Goal: Communication & Community: Participate in discussion

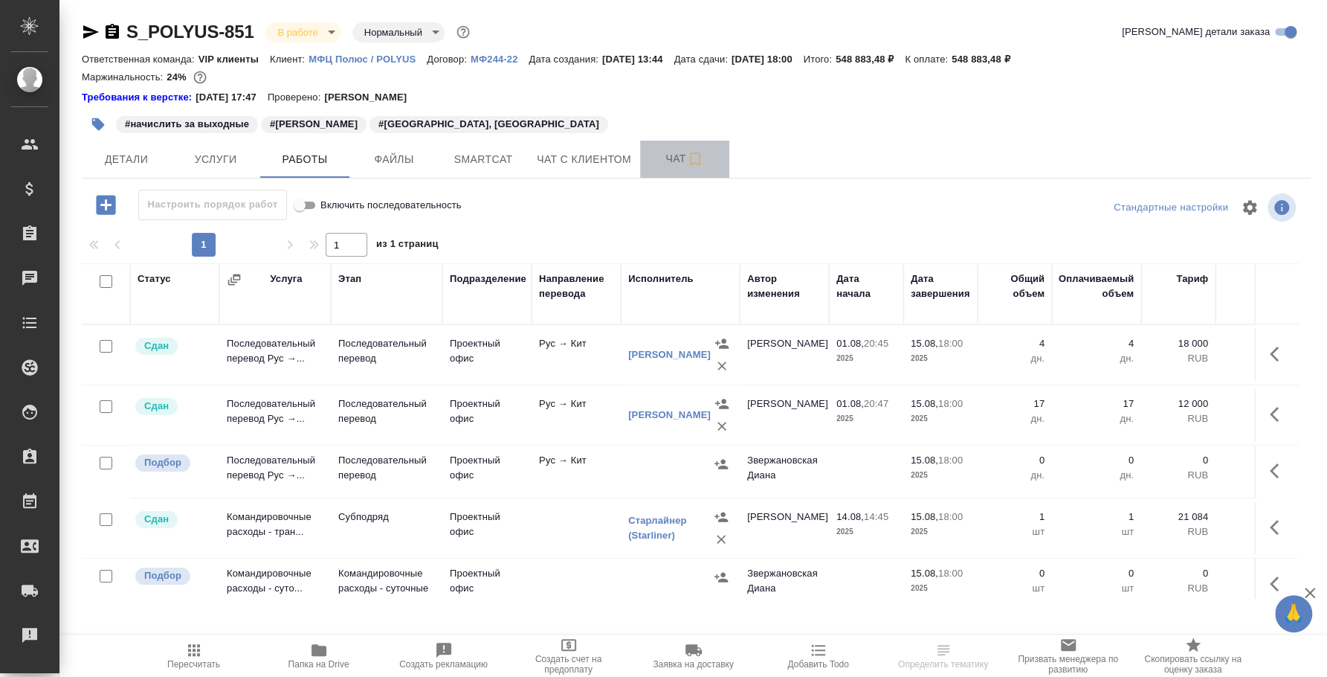
click at [675, 155] on span "Чат" at bounding box center [684, 158] width 71 height 19
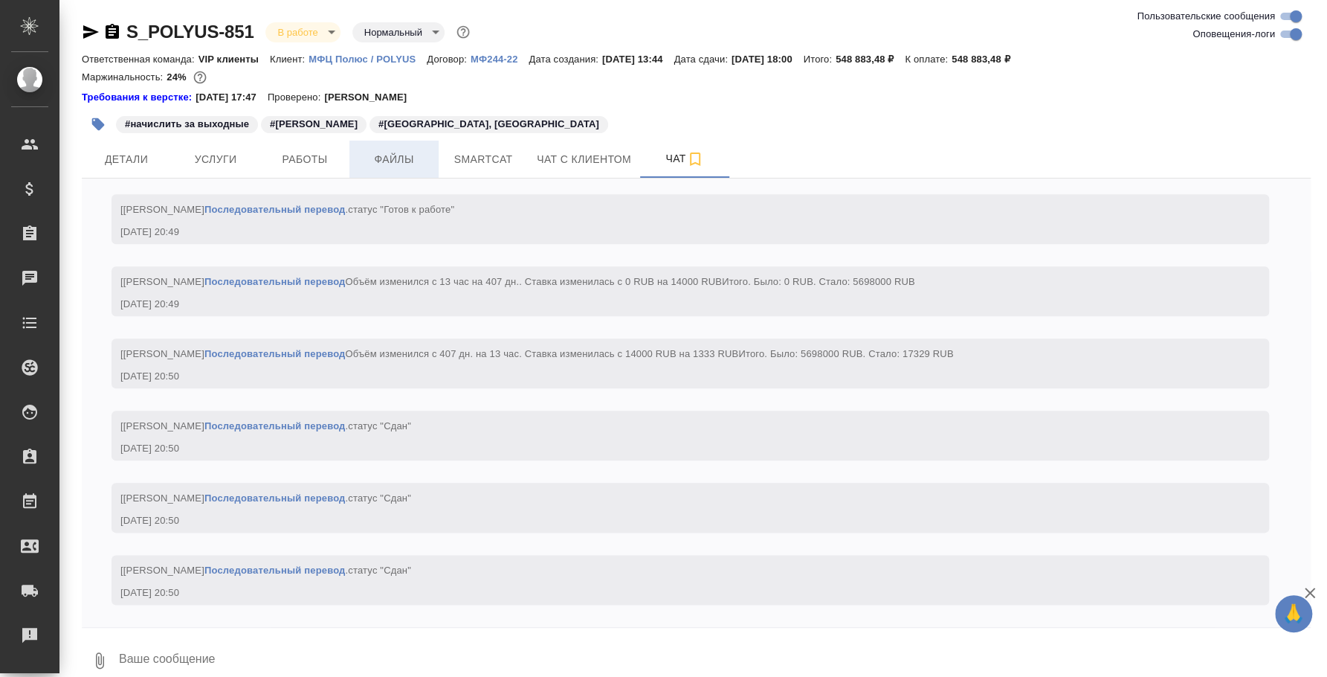
scroll to position [8908, 0]
click at [372, 172] on button "Файлы" at bounding box center [393, 159] width 89 height 37
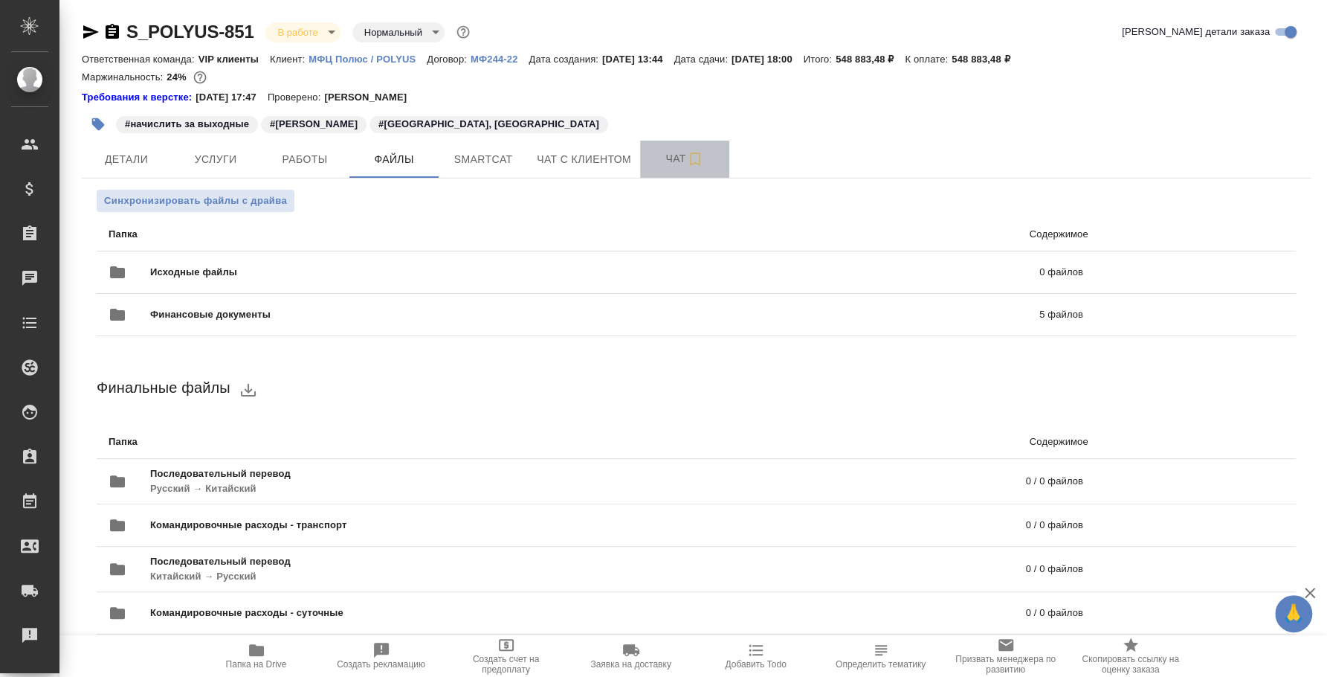
click at [665, 158] on span "Чат" at bounding box center [684, 158] width 71 height 19
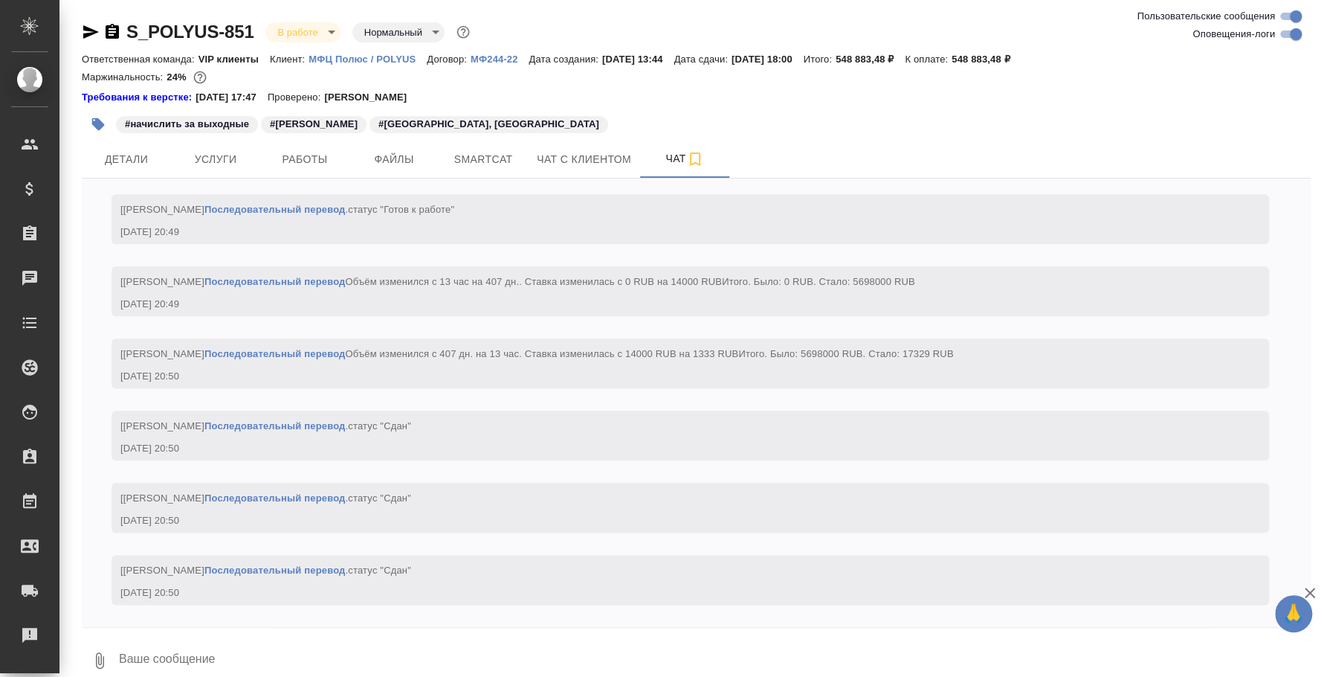
scroll to position [8908, 0]
click at [97, 656] on icon "button" at bounding box center [100, 660] width 18 height 18
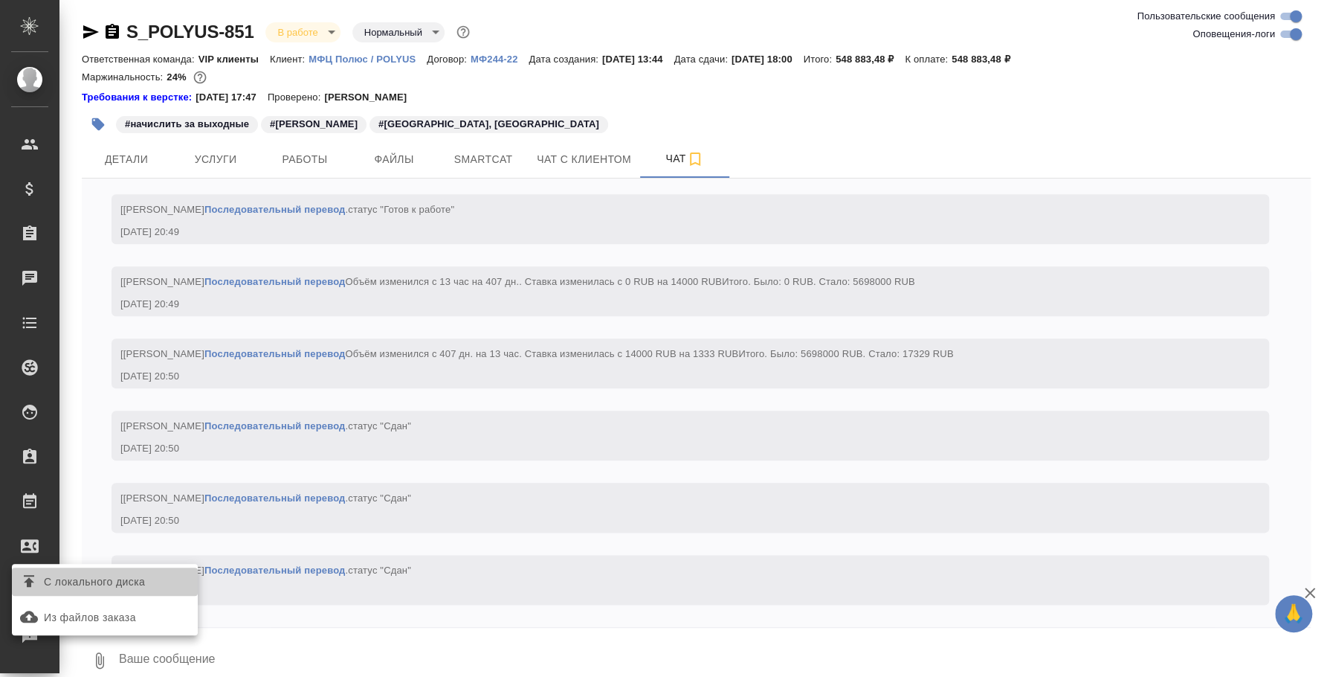
click at [106, 570] on label "С локального диска" at bounding box center [105, 581] width 186 height 28
click at [0, 0] on input "С локального диска" at bounding box center [0, 0] width 0 height 0
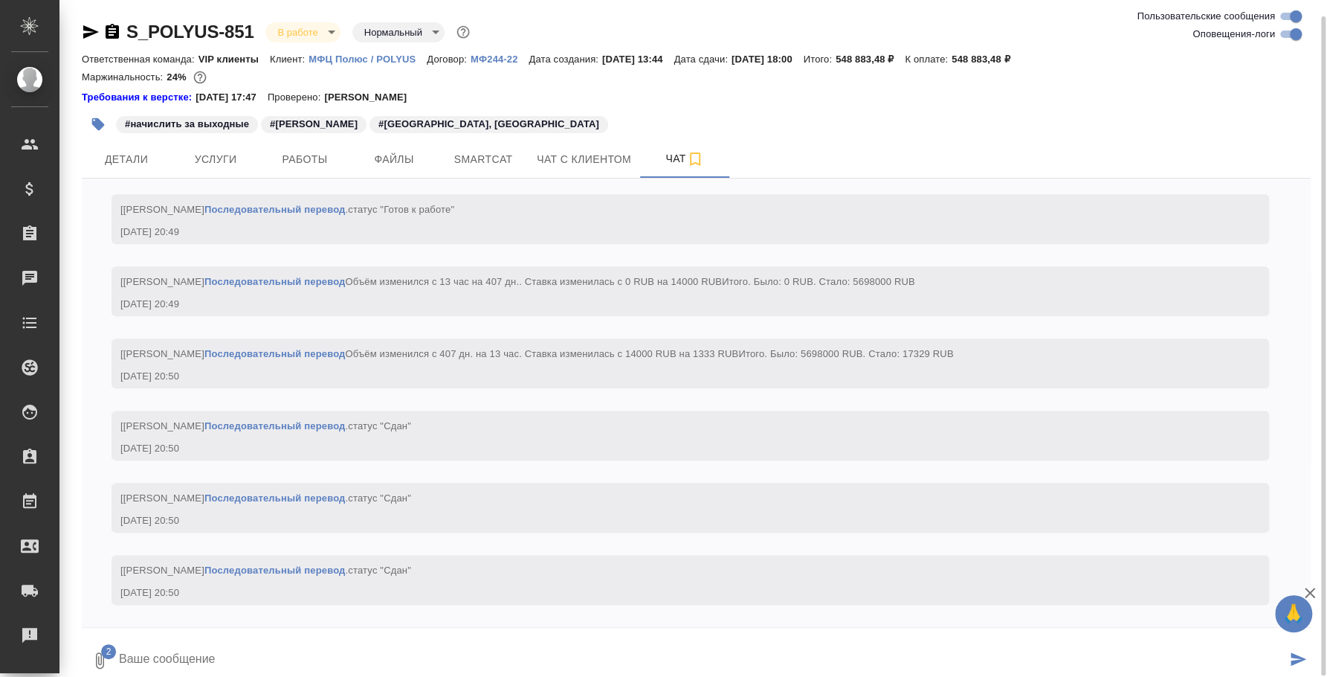
scroll to position [8, 0]
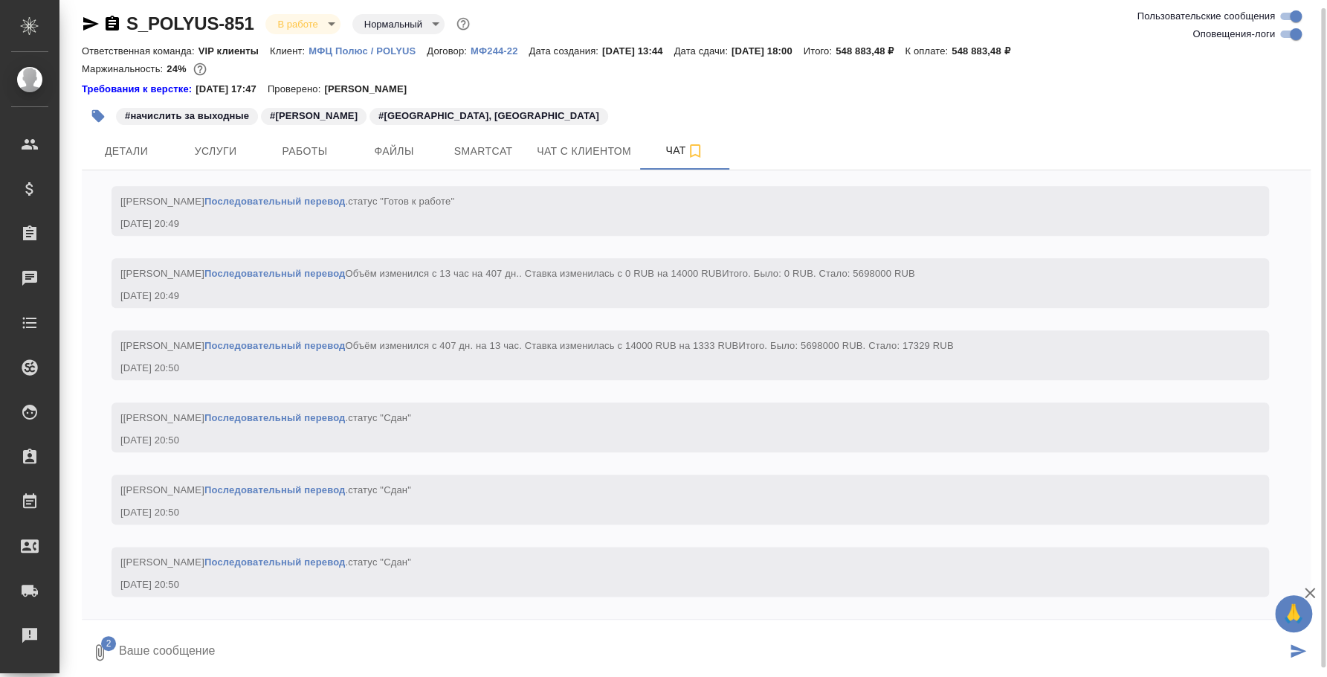
click at [387, 643] on textarea at bounding box center [701, 652] width 1169 height 51
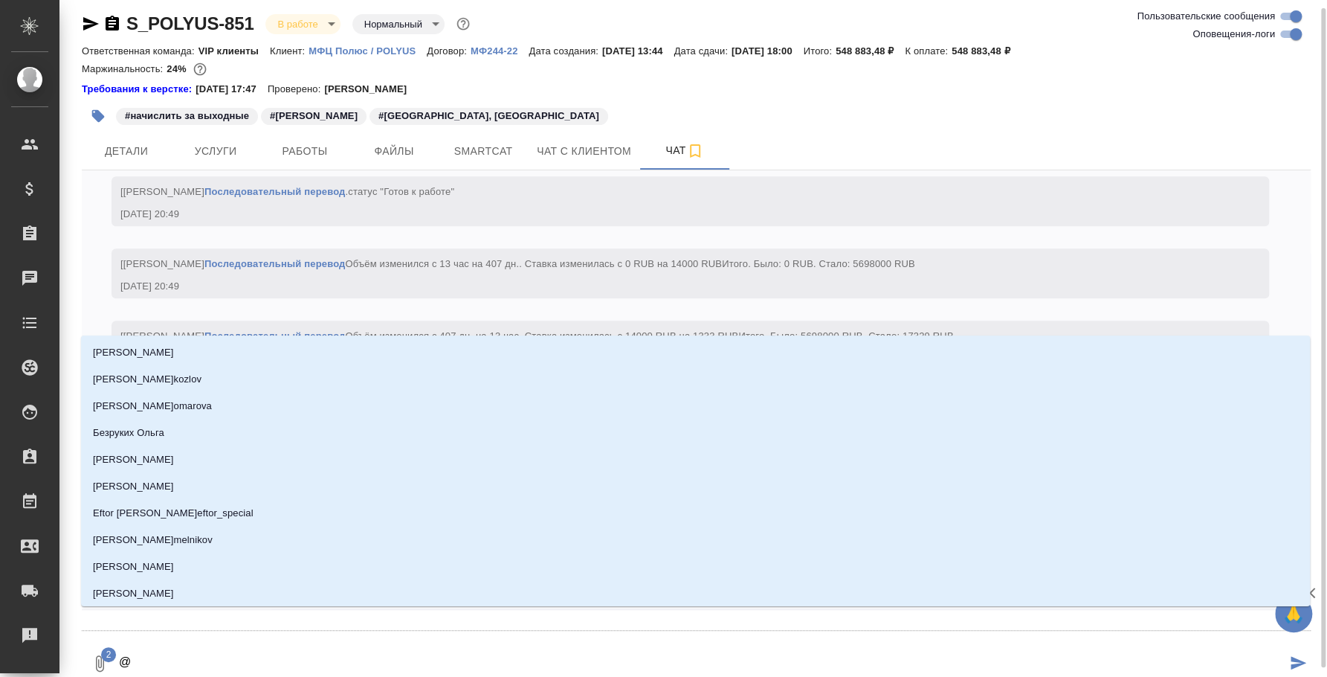
type textarea "@z"
type input "z"
type textarea "@z'v"
type input "z'v"
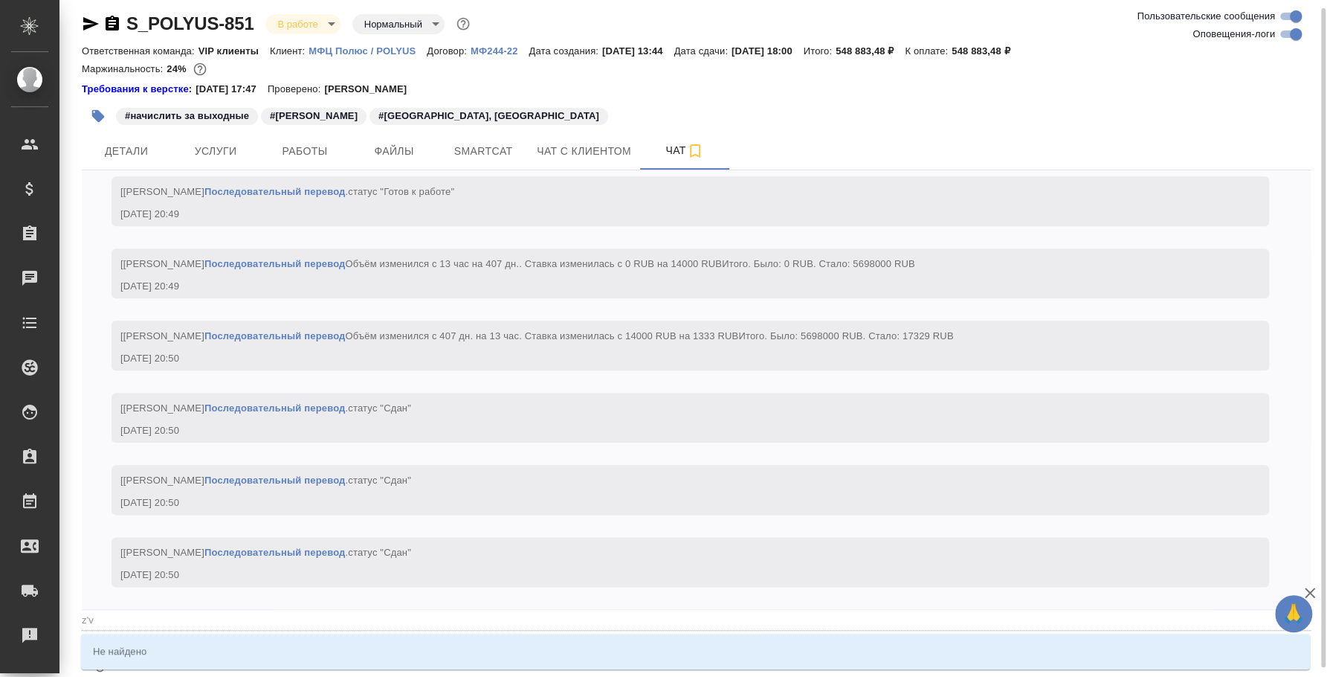
type textarea "@z'v'e"
type input "z'v'e"
type textarea "@z'v"
type input "z'v"
type textarea "@z"
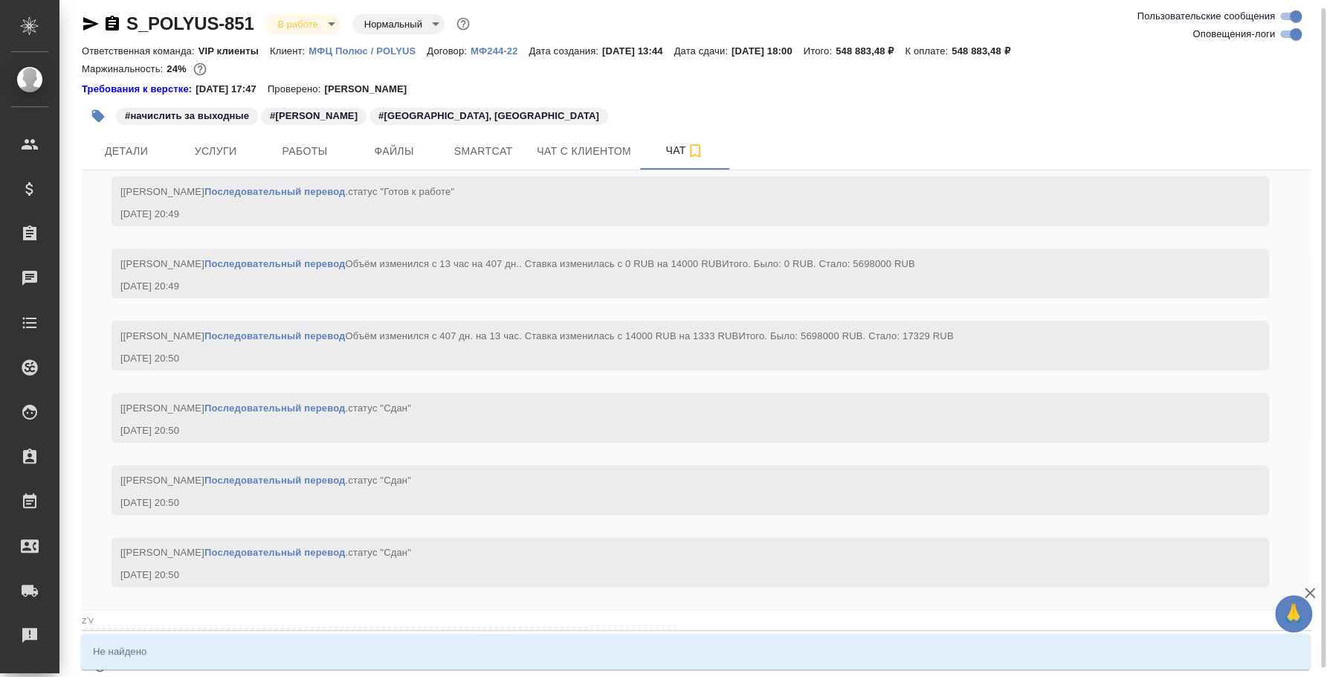
type input "z"
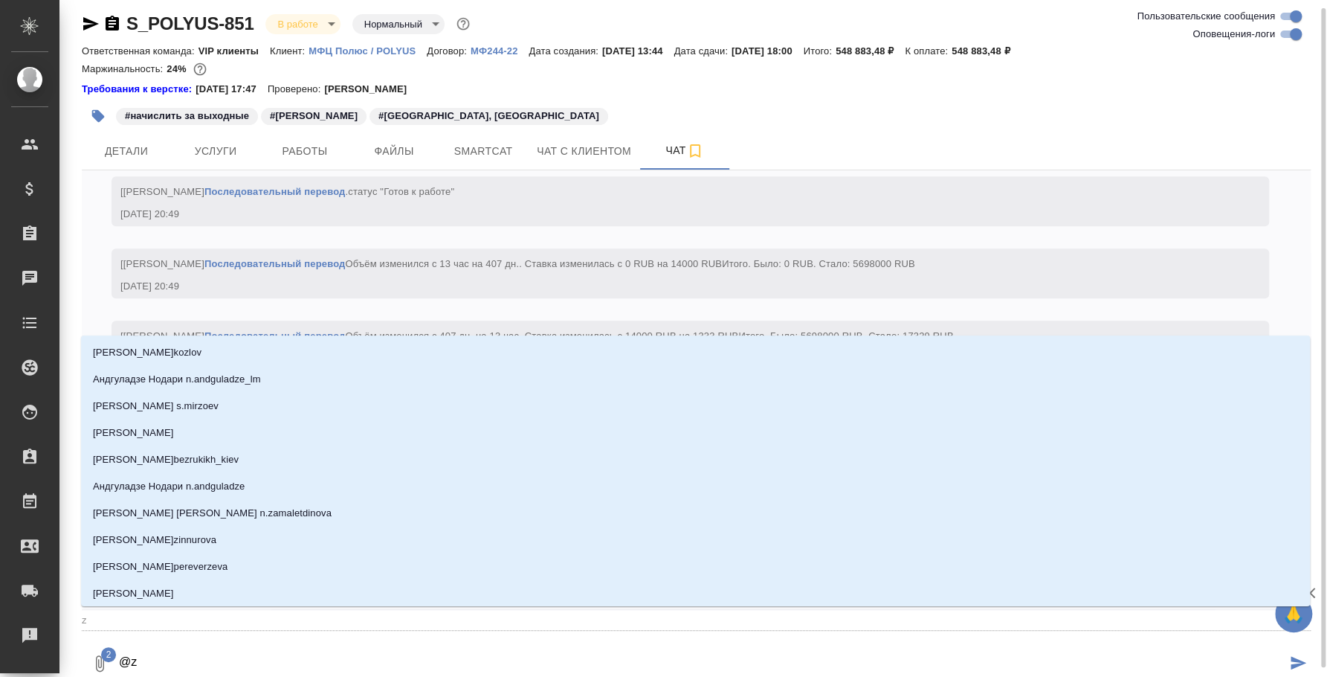
type textarea "@"
click at [387, 643] on textarea "@" at bounding box center [701, 663] width 1169 height 51
type textarea "@я"
type input "я"
type textarea "@ям"
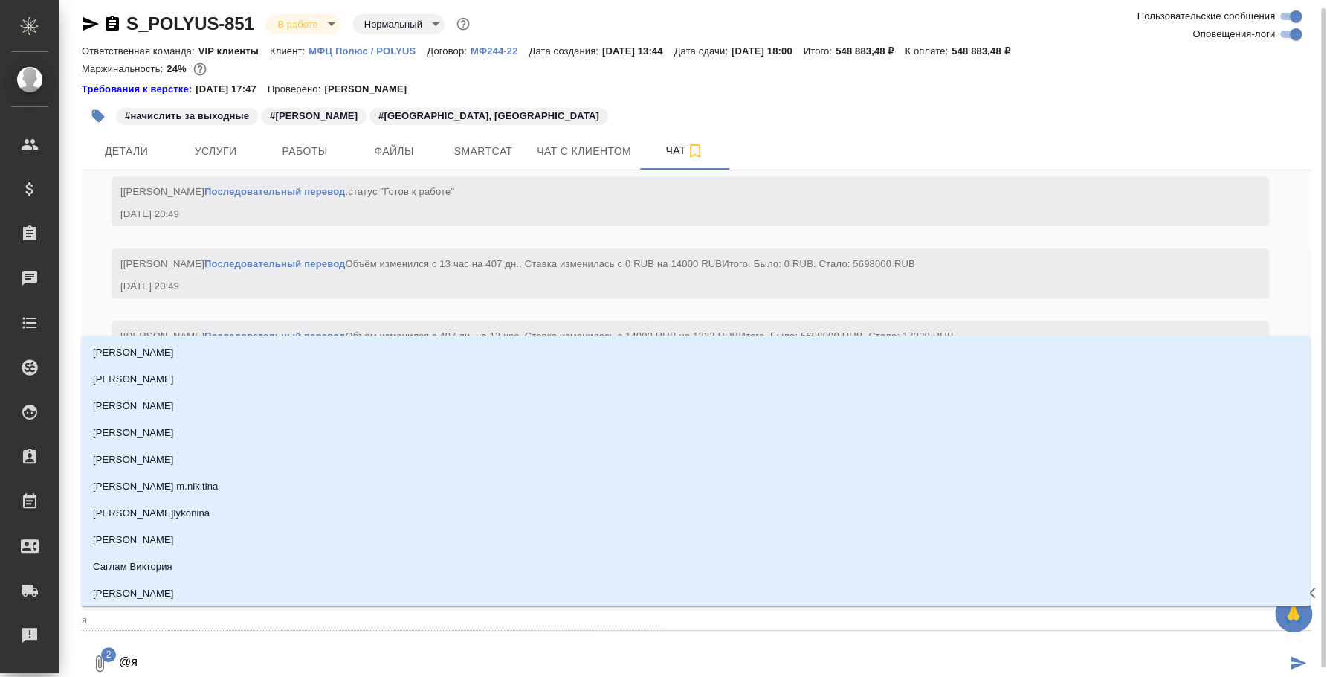
type input "ям"
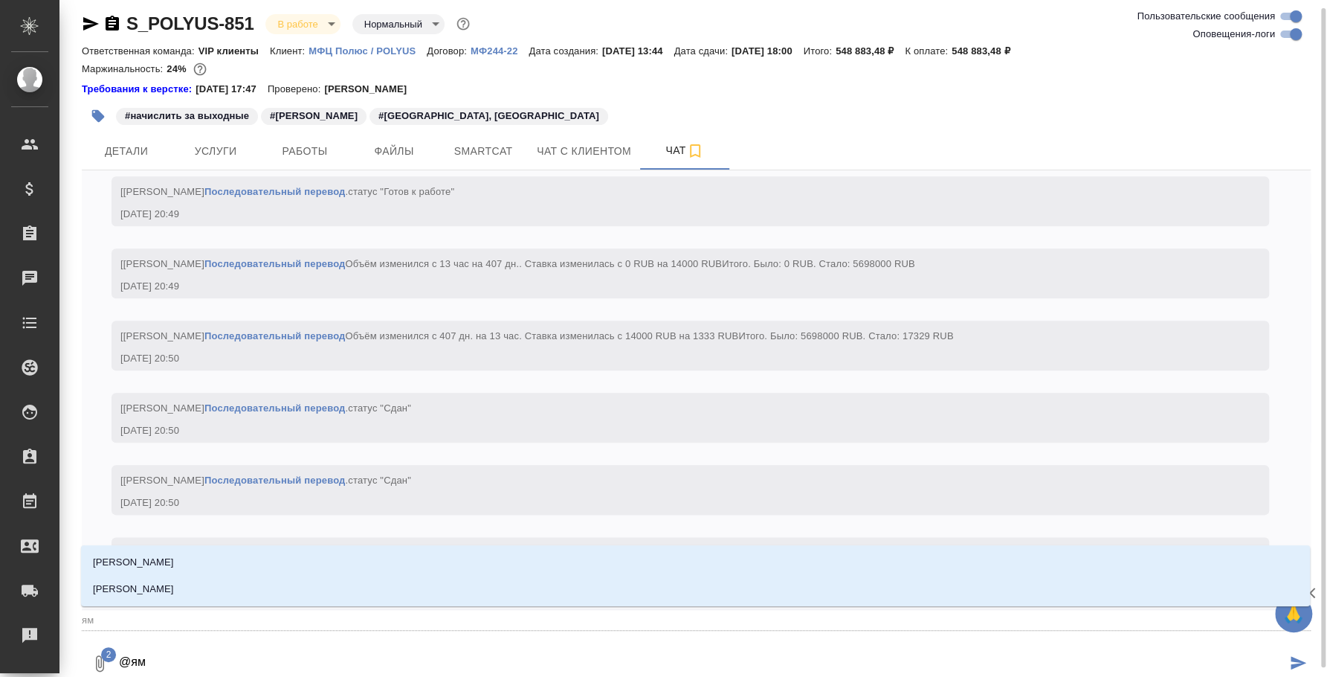
type textarea "@я"
type input "я"
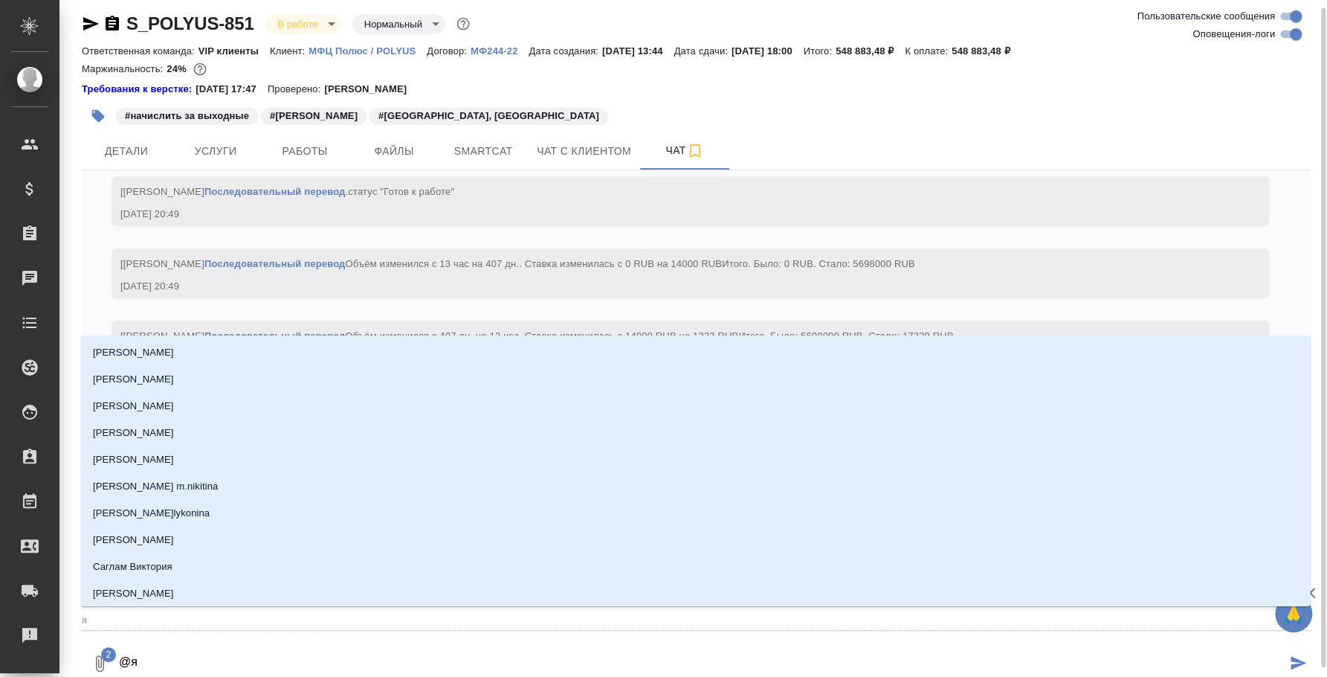
type textarea "@"
type textarea "@z"
type input "z"
type textarea "@zv"
type input "zv"
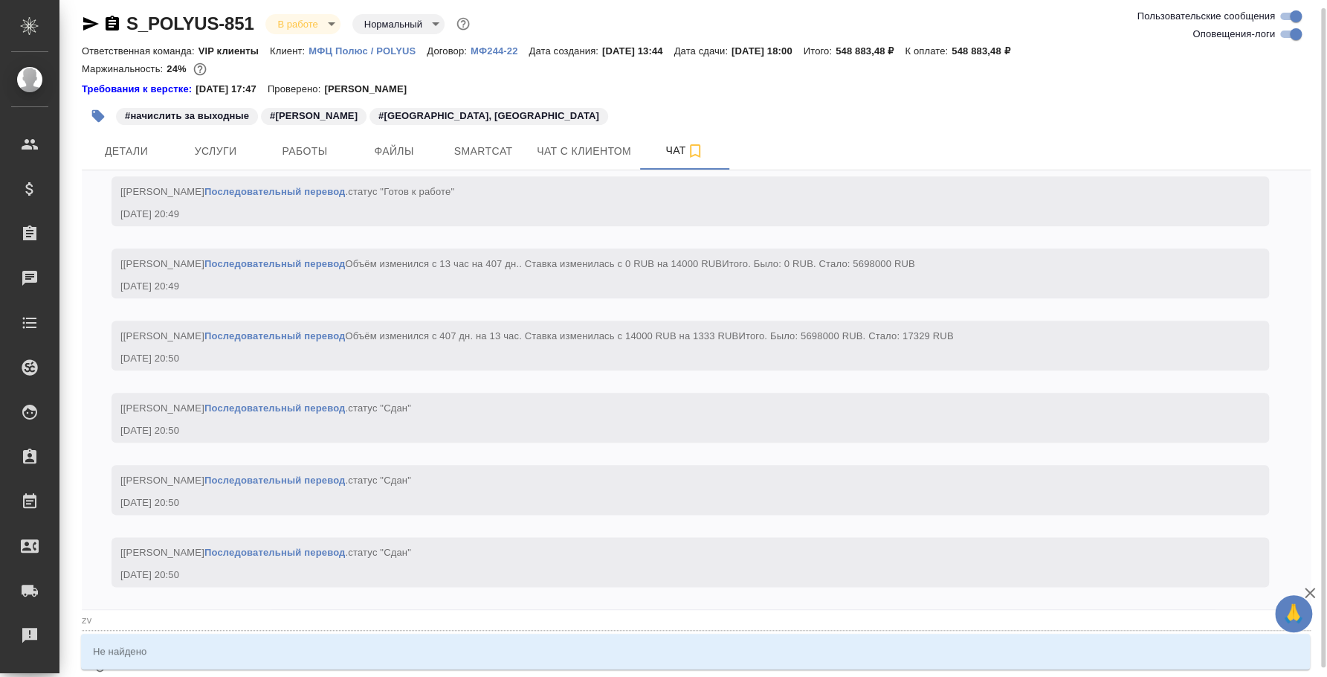
type textarea "@z"
type input "z"
type textarea "@"
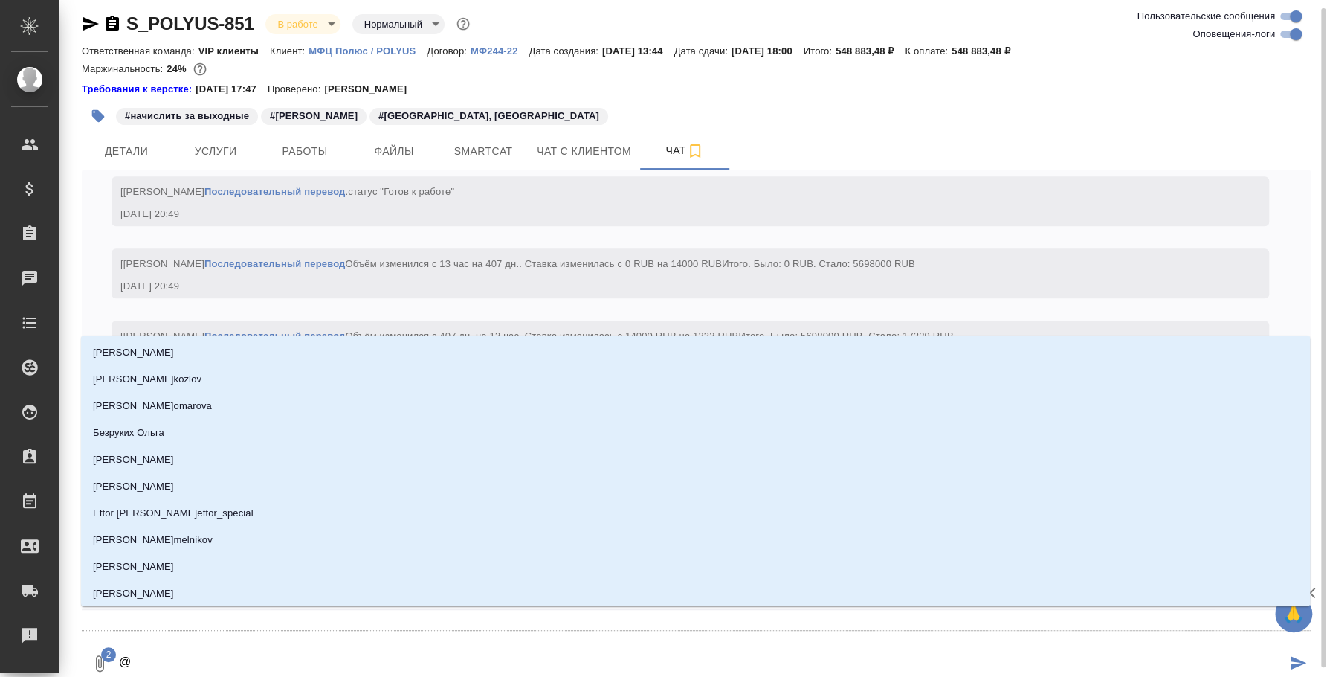
type textarea "@d"
type input "d"
type textarea "@di"
type input "di"
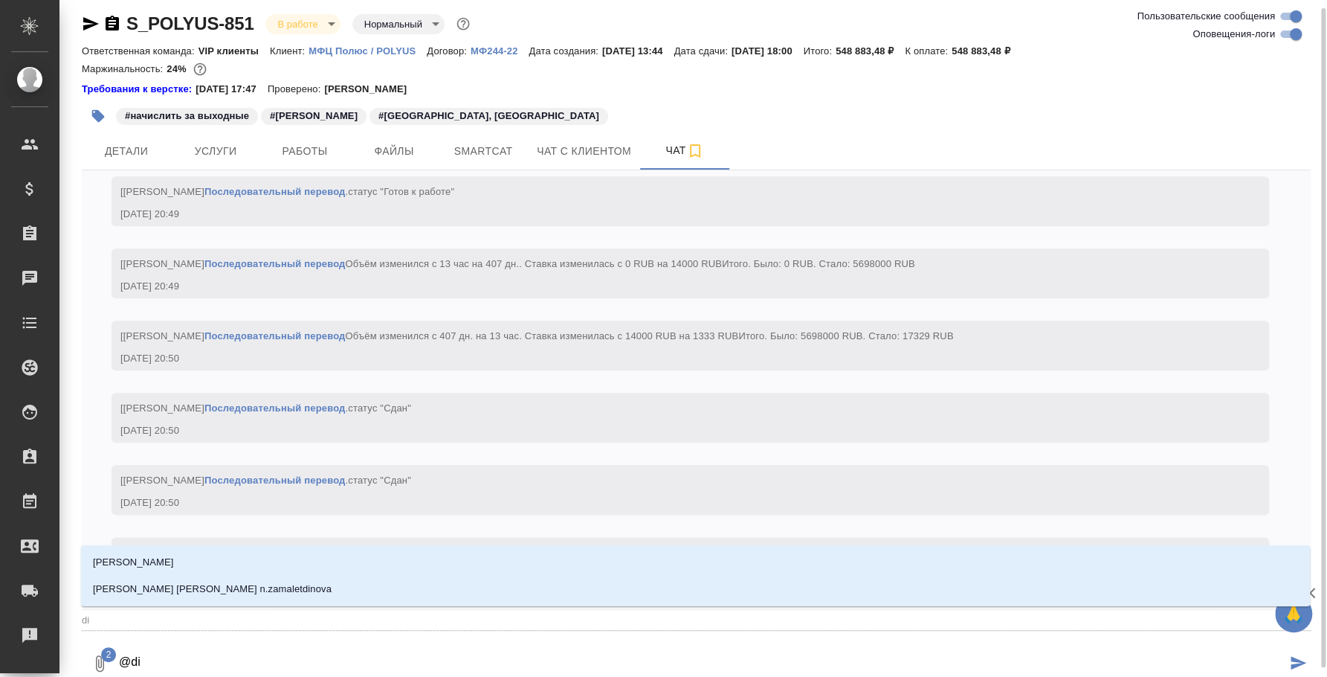
type textarea "@d"
type input "d"
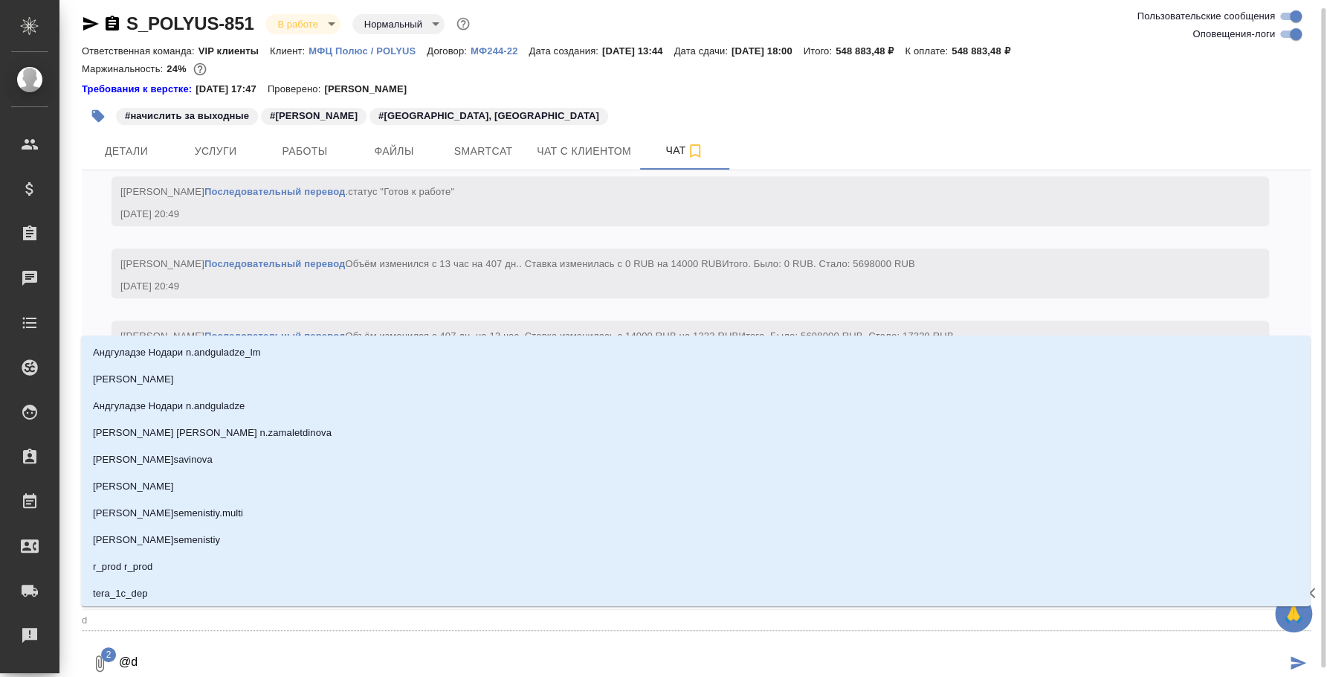
type textarea "@"
type textarea "@д"
type input "д"
type textarea "@ди"
type input "ди"
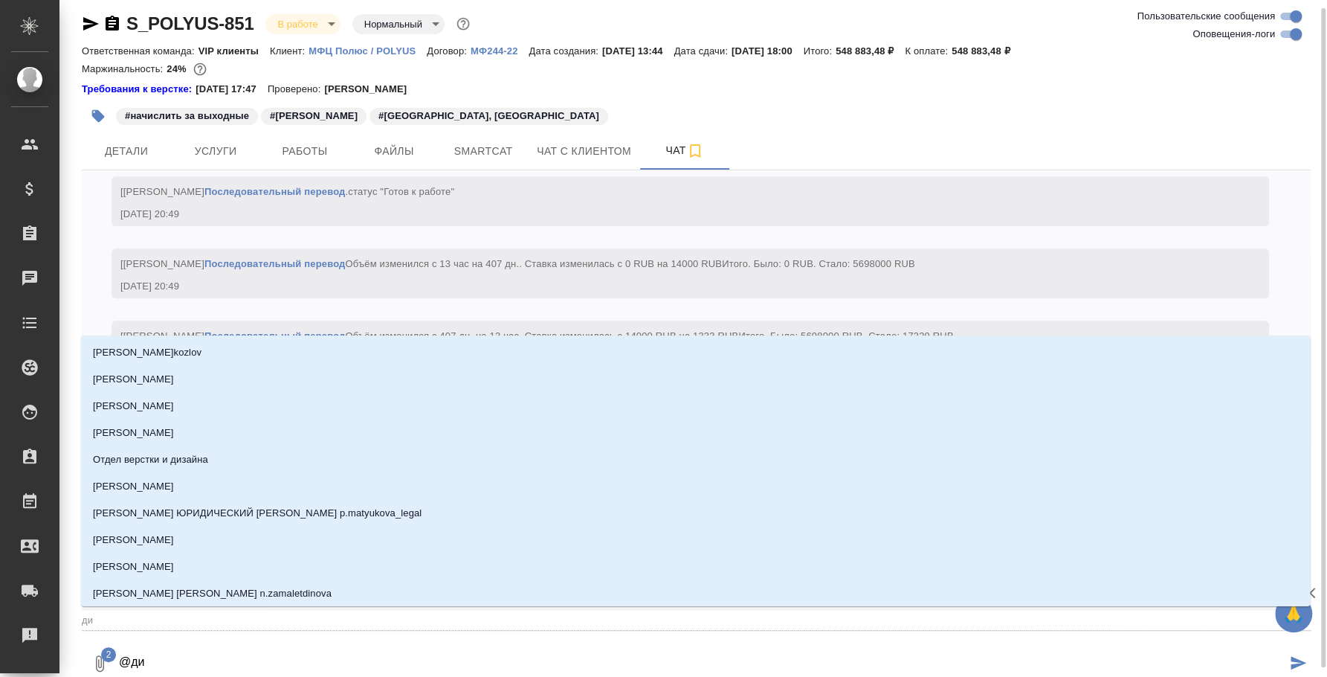
type textarea "@диа"
type input "диа"
type textarea "@диан"
type input "диан"
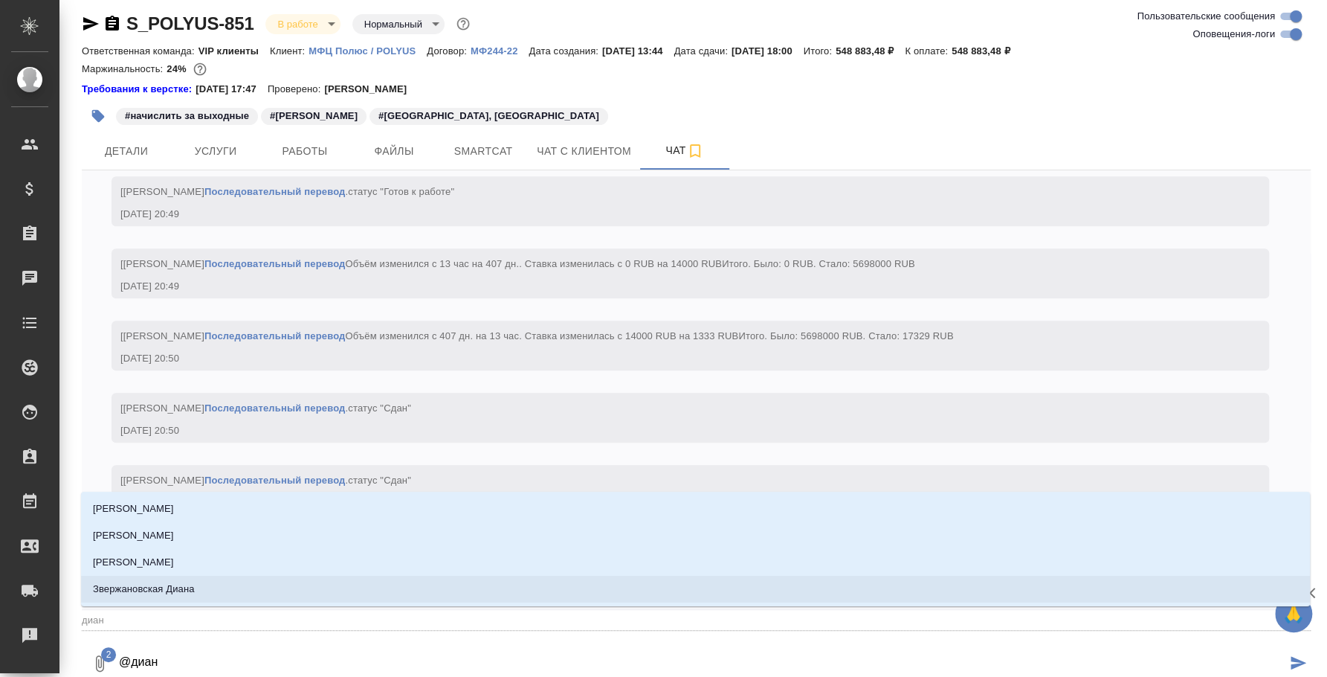
click at [331, 590] on li "Звержановская Диана" at bounding box center [695, 589] width 1229 height 27
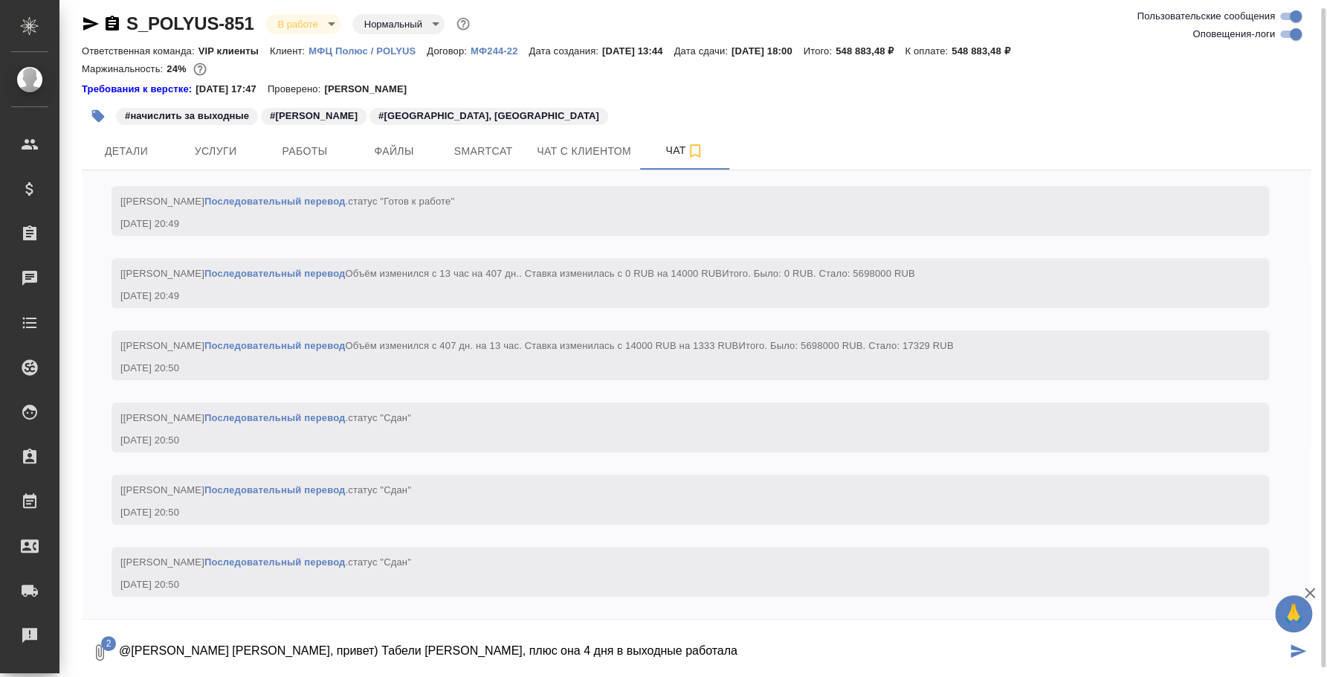
click at [431, 647] on textarea "@Звержановская Диана Диана, привет) Табели Туяны, плюс она 4 дня в выходные раб…" at bounding box center [701, 652] width 1169 height 51
click at [424, 647] on textarea "@Звержановская Диана Диана, привет) Табели Туяны, плюс она 4 дня в выходные раб…" at bounding box center [701, 652] width 1169 height 51
type textarea "@Звержановская Диана Диана, привет) Табели Туяны. У нее переработка 13 часов+ п…"
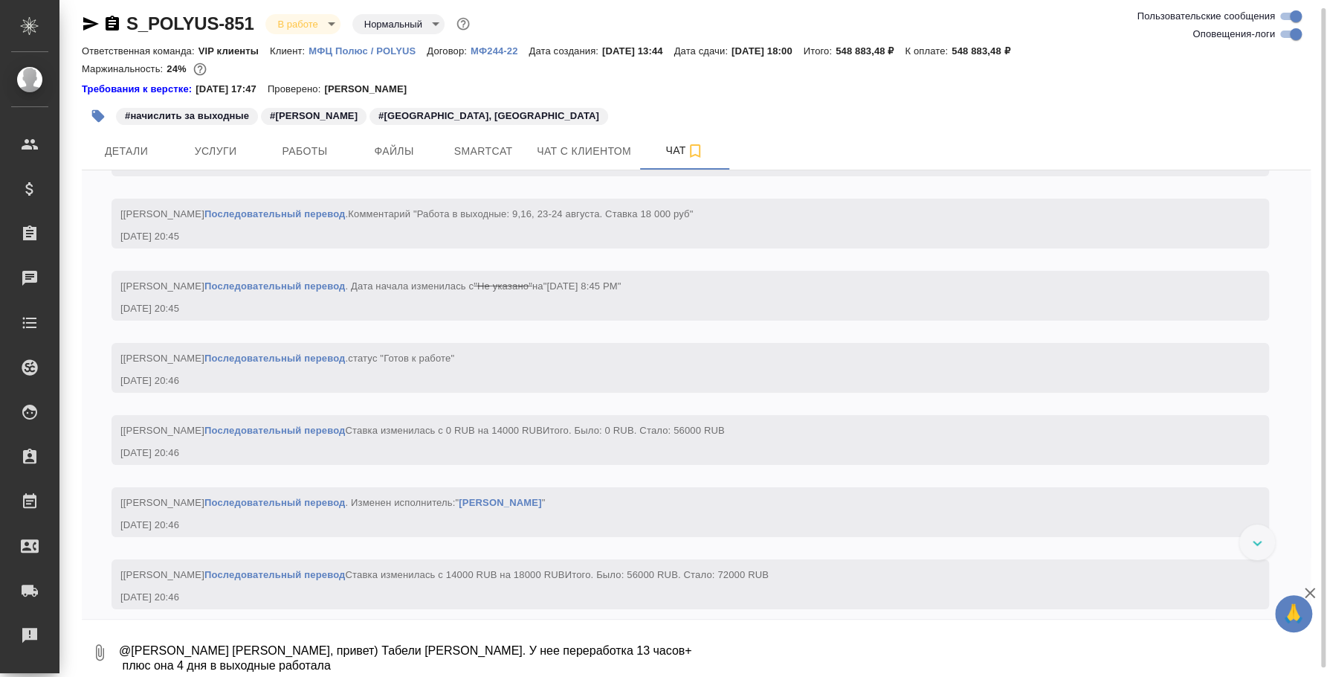
scroll to position [6854, 0]
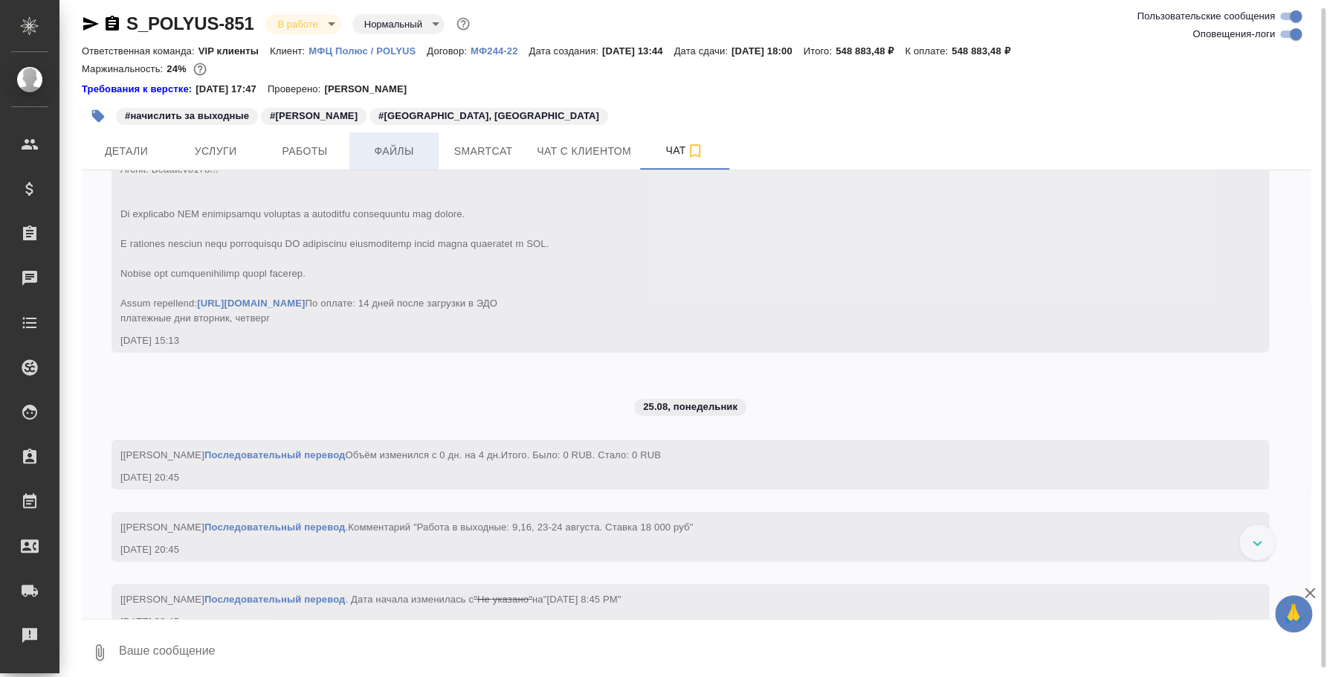
click at [367, 142] on span "Файлы" at bounding box center [393, 151] width 71 height 19
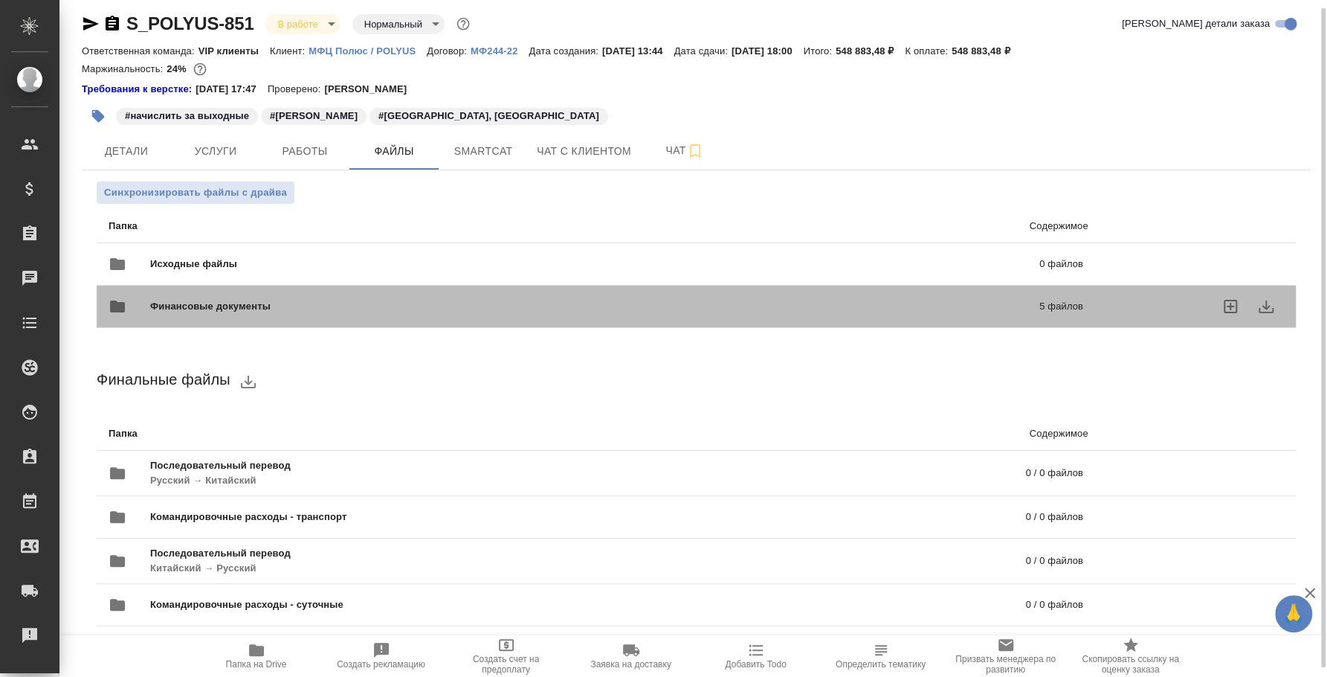
click at [796, 317] on div "Финансовые документы 5 файлов" at bounding box center [596, 307] width 975 height 36
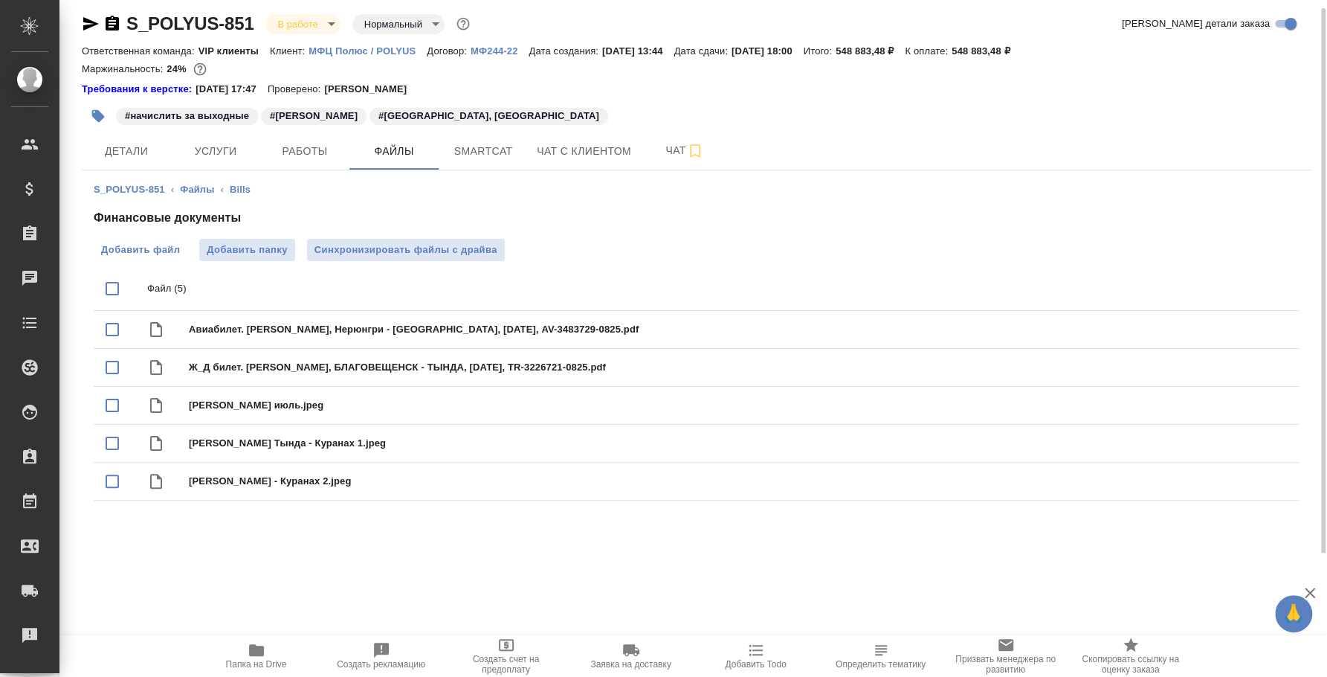
click at [167, 241] on label "Добавить файл" at bounding box center [141, 250] width 94 height 22
click at [0, 0] on input "Добавить файл" at bounding box center [0, 0] width 0 height 0
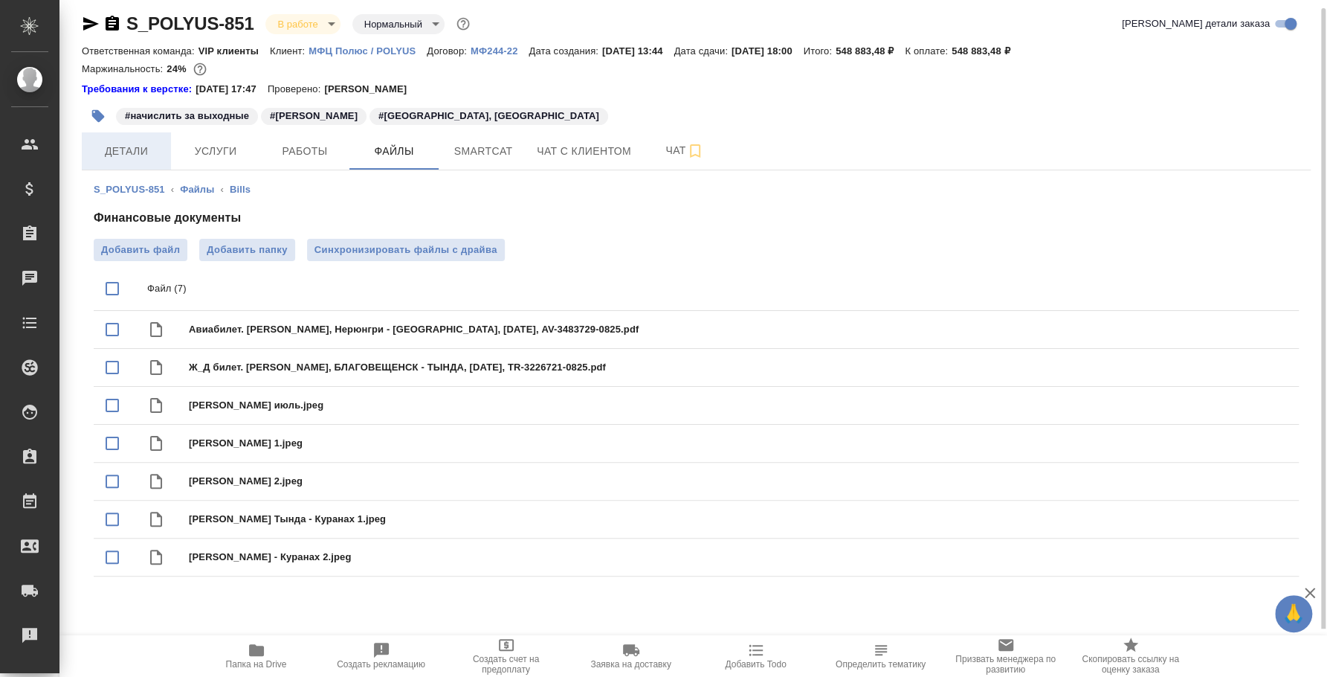
click at [157, 149] on span "Детали" at bounding box center [126, 151] width 71 height 19
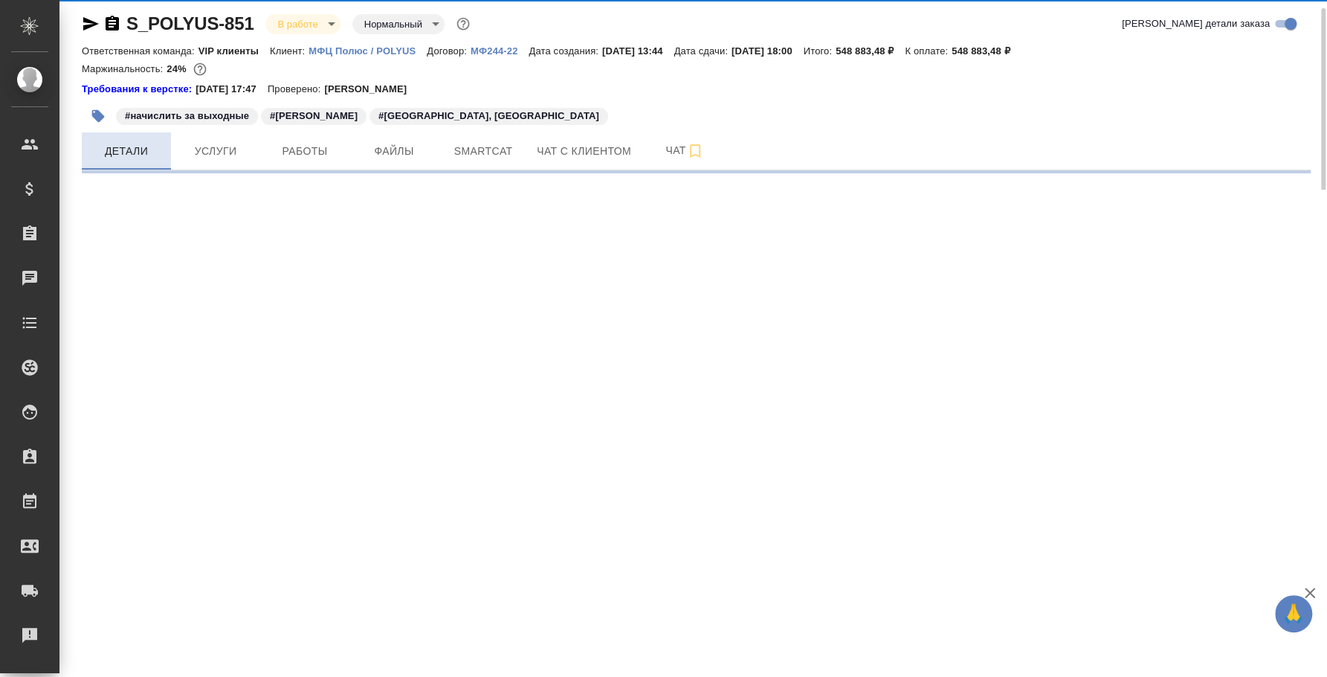
select select "RU"
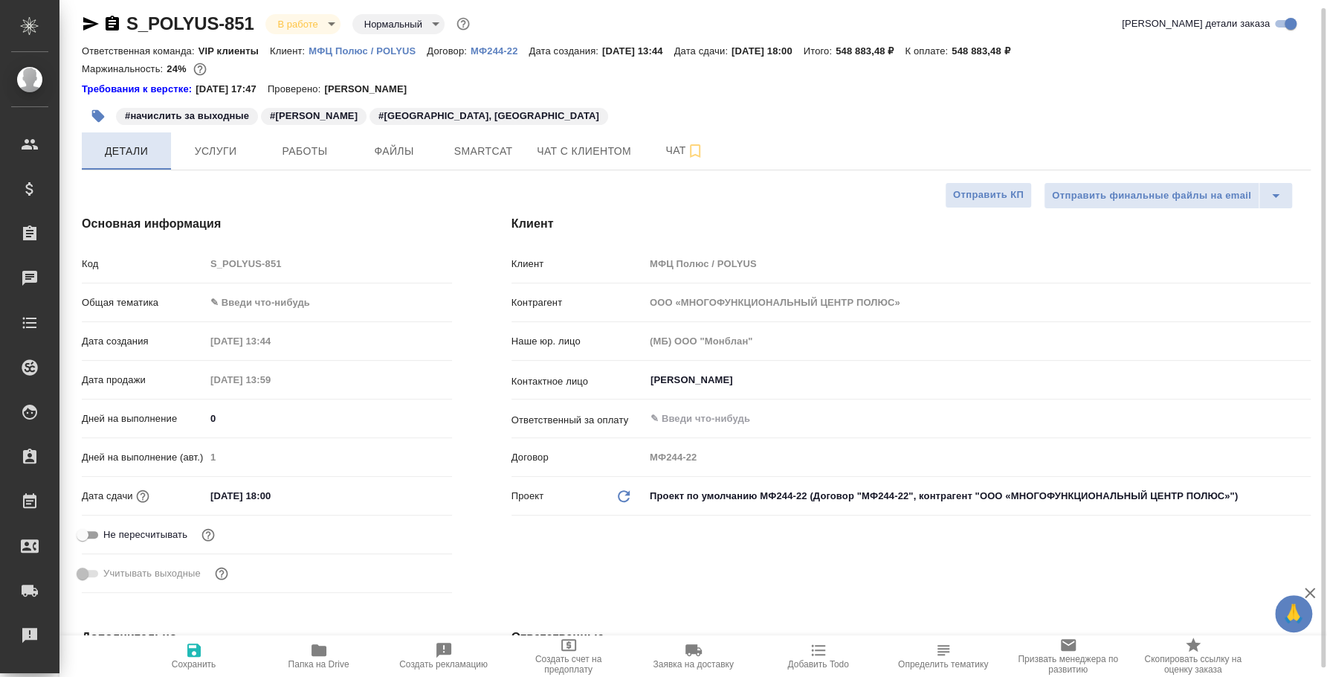
type textarea "x"
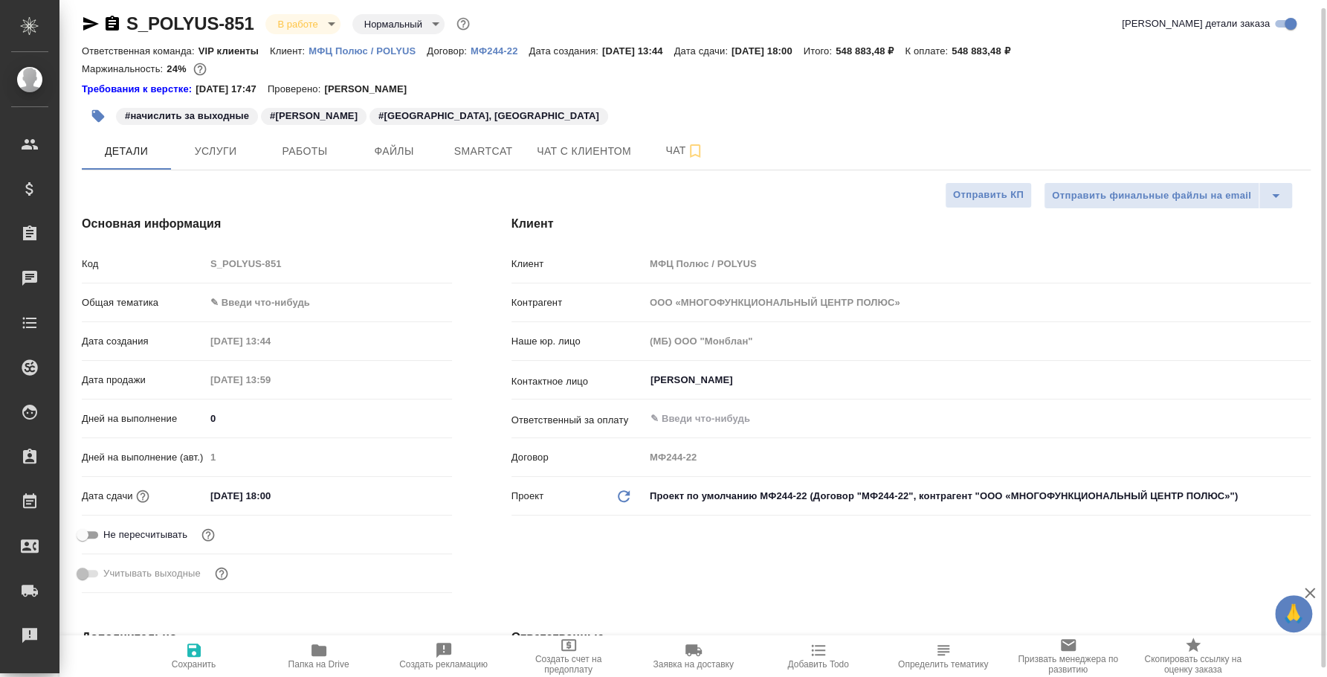
type textarea "x"
